Goal: Ask a question

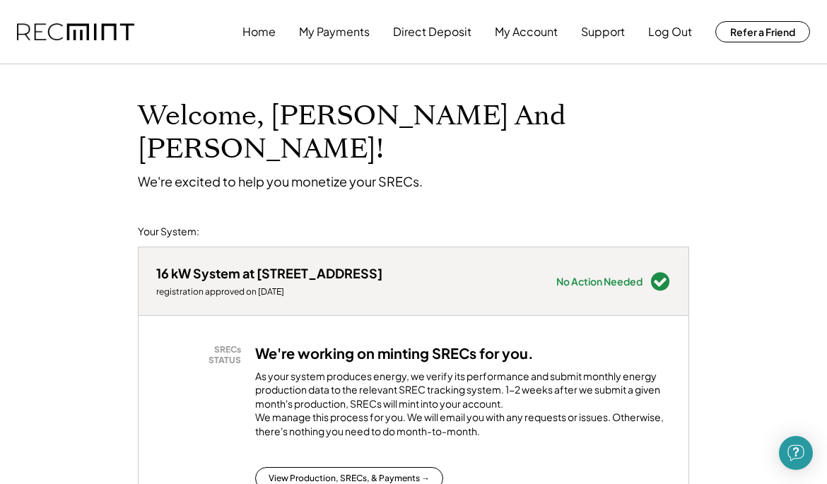
click at [343, 33] on button "My Payments" at bounding box center [334, 32] width 71 height 28
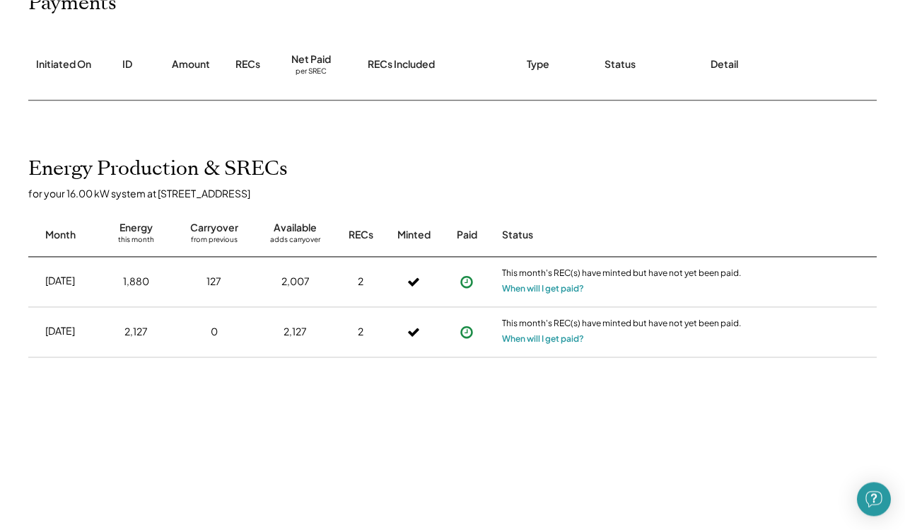
scroll to position [197, 0]
click at [579, 296] on button "When will I get paid?" at bounding box center [543, 288] width 82 height 14
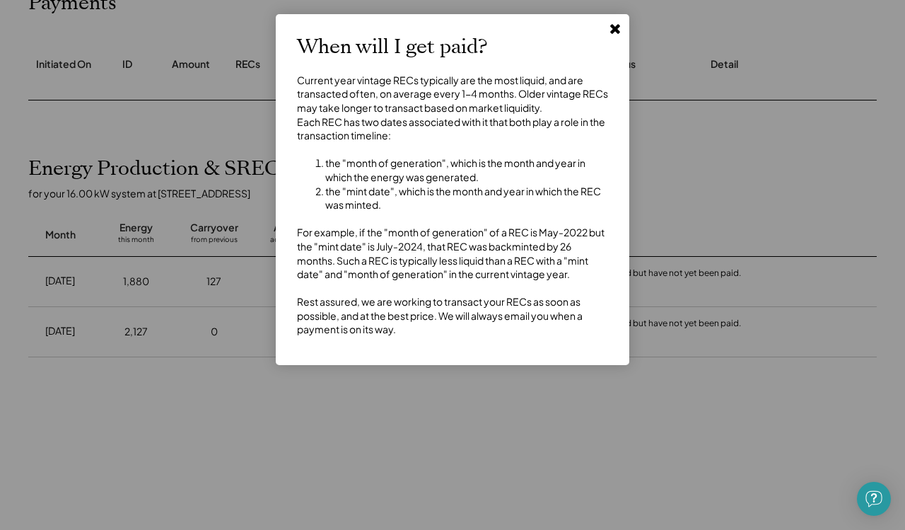
click at [472, 412] on div at bounding box center [452, 265] width 905 height 530
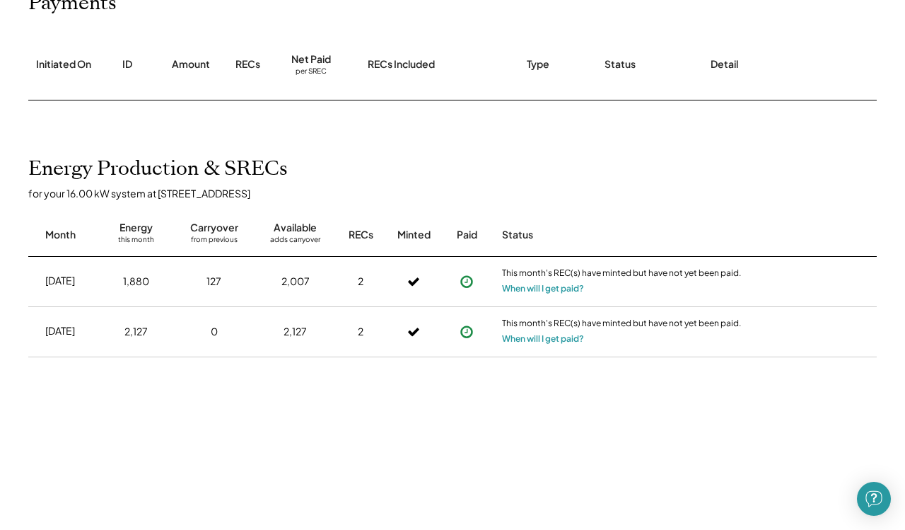
click at [549, 296] on button "When will I get paid?" at bounding box center [543, 288] width 82 height 14
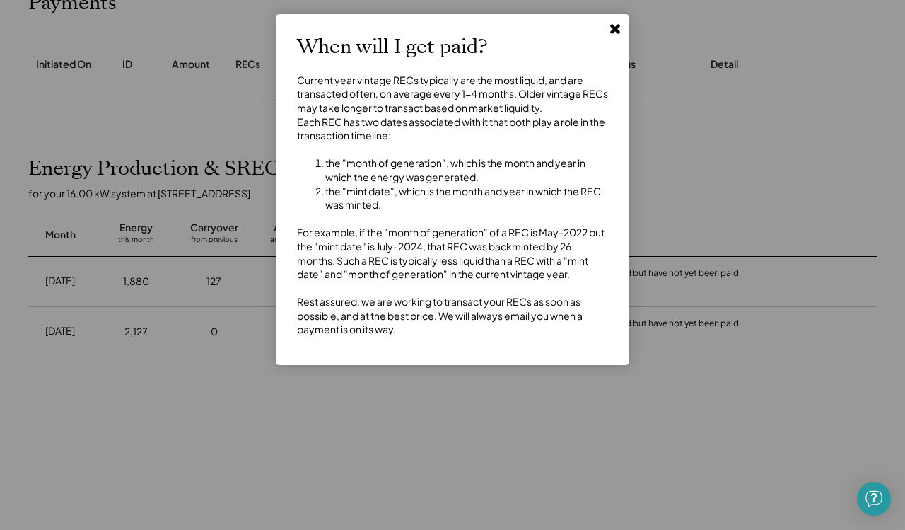
click at [406, 422] on div at bounding box center [452, 265] width 905 height 530
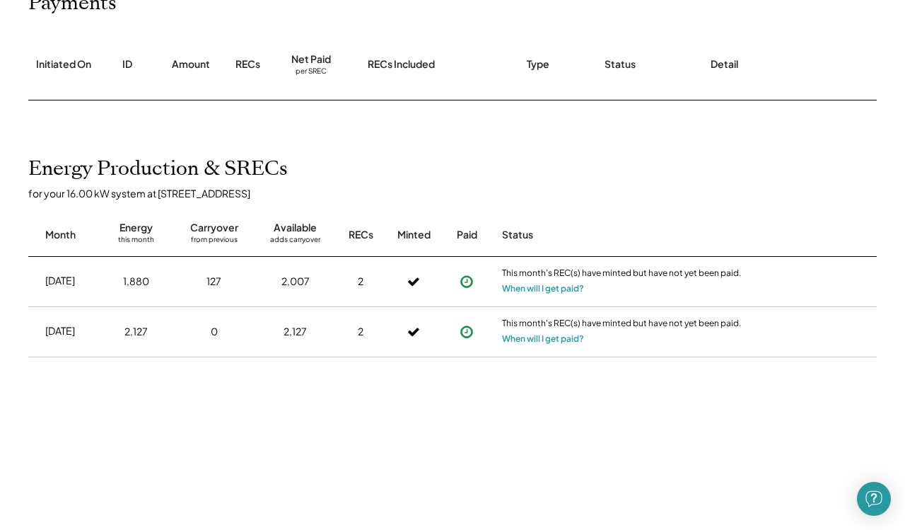
click at [475, 342] on button at bounding box center [466, 331] width 21 height 21
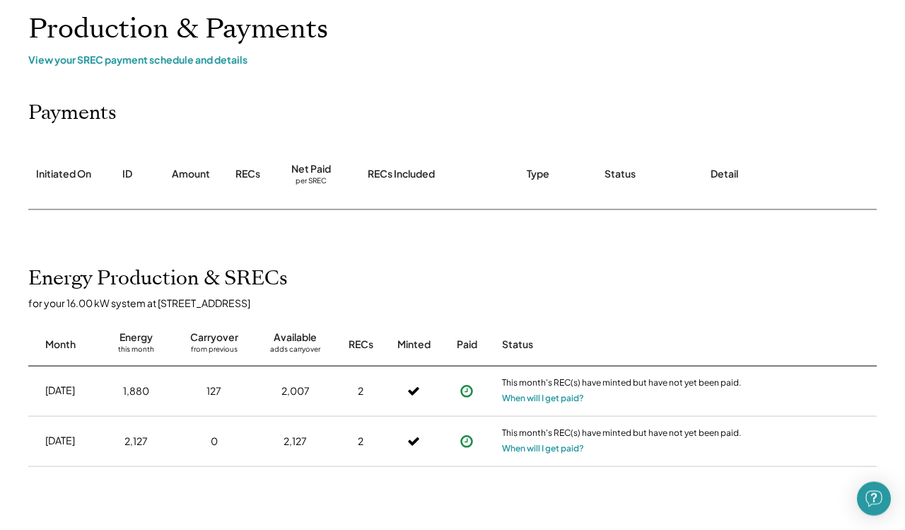
scroll to position [0, 0]
